Goal: Information Seeking & Learning: Learn about a topic

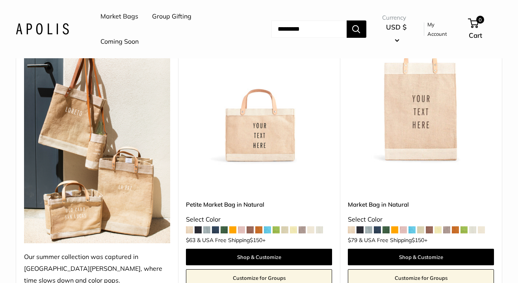
click at [0, 0] on img at bounding box center [0, 0] width 0 height 0
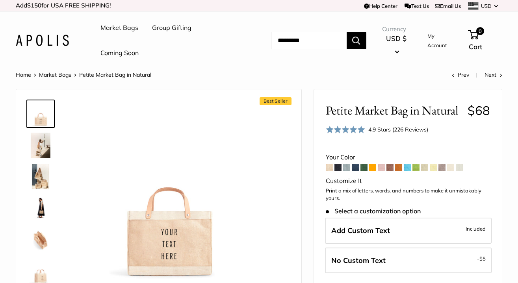
click at [346, 170] on span at bounding box center [346, 167] width 7 height 7
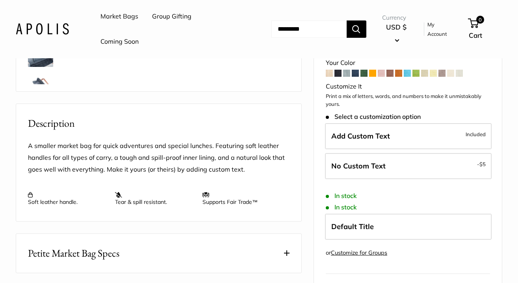
scroll to position [250, 0]
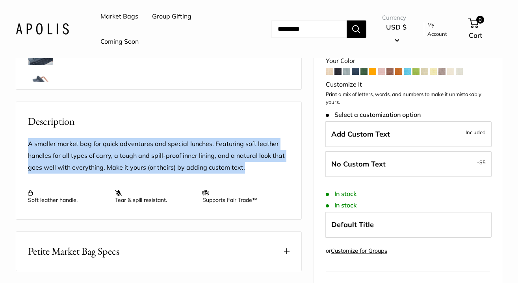
drag, startPoint x: 245, startPoint y: 169, endPoint x: 28, endPoint y: 139, distance: 219.0
click at [28, 139] on p "A smaller market bag for quick adventures and special lunches. Featuring soft l…" at bounding box center [158, 155] width 261 height 35
copy p "A smaller market bag for quick adventures and special lunches. Featuring soft l…"
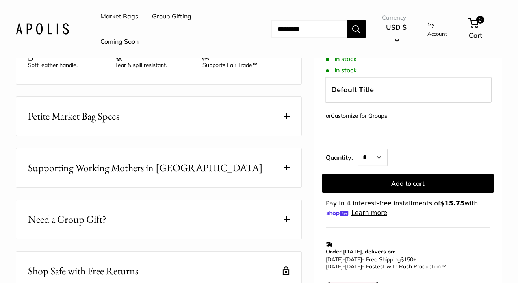
scroll to position [388, 0]
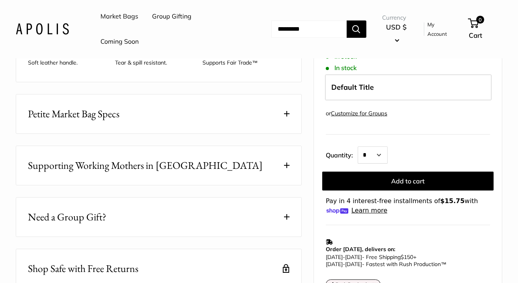
click at [222, 117] on button "Petite Market Bag Specs" at bounding box center [158, 113] width 285 height 39
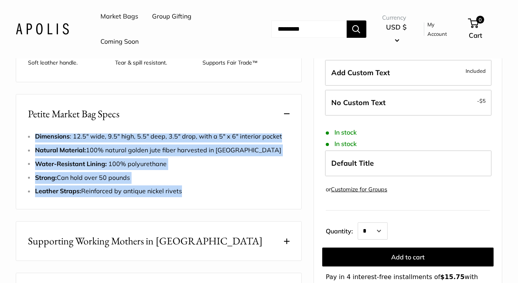
drag, startPoint x: 191, startPoint y: 192, endPoint x: 34, endPoint y: 135, distance: 167.7
click at [34, 135] on div "Dimensions : 12.5" wide, 9.5" high, 5.5" deep, 3.5" drop, with a 5" x 6" interi…" at bounding box center [158, 164] width 261 height 67
copy ul "Dimensions : 12.5" wide, 9.5" high, 5.5" deep, 3.5" drop, with a 5" x 6" interi…"
